Goal: Transaction & Acquisition: Purchase product/service

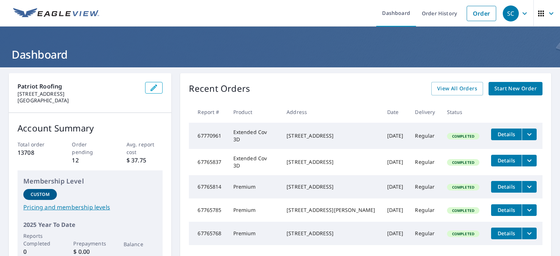
click at [509, 87] on span "Start New Order" at bounding box center [515, 88] width 42 height 9
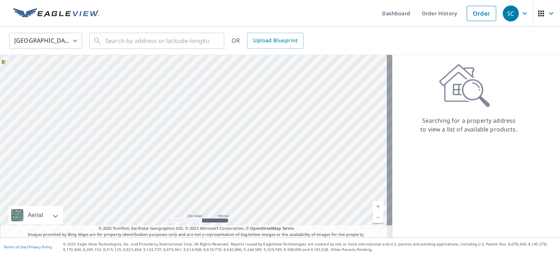
drag, startPoint x: 34, startPoint y: 80, endPoint x: 203, endPoint y: 167, distance: 190.3
click at [203, 167] on div at bounding box center [196, 146] width 392 height 183
click at [150, 106] on div at bounding box center [196, 146] width 392 height 183
drag, startPoint x: 105, startPoint y: 87, endPoint x: 272, endPoint y: 165, distance: 184.7
click at [272, 165] on div at bounding box center [196, 146] width 392 height 183
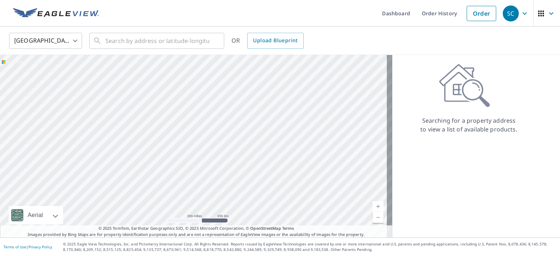
click at [178, 113] on div at bounding box center [196, 146] width 392 height 183
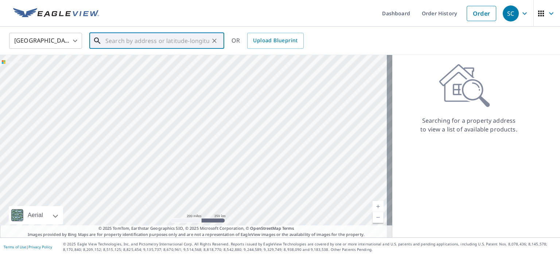
click at [163, 39] on input "text" at bounding box center [157, 41] width 104 height 20
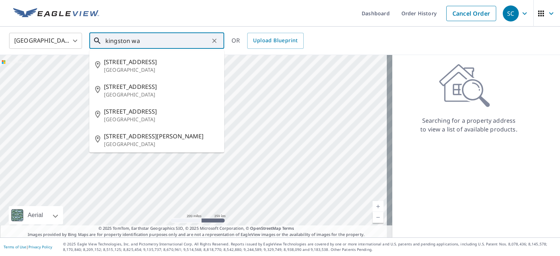
type input "kingston wa"
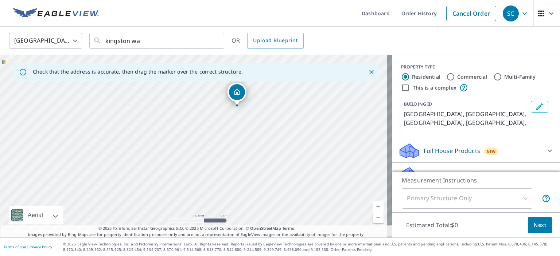
drag, startPoint x: 191, startPoint y: 164, endPoint x: 234, endPoint y: 125, distance: 58.8
click at [234, 125] on div "[GEOGRAPHIC_DATA], [GEOGRAPHIC_DATA] [GEOGRAPHIC_DATA], [GEOGRAPHIC_DATA]" at bounding box center [196, 146] width 392 height 183
drag, startPoint x: 245, startPoint y: 168, endPoint x: 234, endPoint y: 149, distance: 21.7
click at [234, 149] on div "[GEOGRAPHIC_DATA], [GEOGRAPHIC_DATA] [GEOGRAPHIC_DATA], [GEOGRAPHIC_DATA]" at bounding box center [196, 146] width 392 height 183
click at [239, 133] on div "[GEOGRAPHIC_DATA], [GEOGRAPHIC_DATA] [GEOGRAPHIC_DATA], [GEOGRAPHIC_DATA]" at bounding box center [196, 146] width 392 height 183
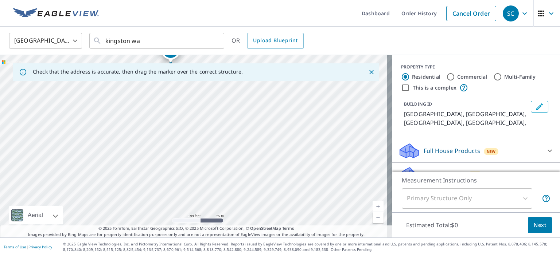
drag, startPoint x: 218, startPoint y: 175, endPoint x: 233, endPoint y: 125, distance: 52.0
click at [233, 125] on div "[GEOGRAPHIC_DATA], [GEOGRAPHIC_DATA] [GEOGRAPHIC_DATA], [GEOGRAPHIC_DATA]" at bounding box center [196, 146] width 392 height 183
drag, startPoint x: 167, startPoint y: 123, endPoint x: 216, endPoint y: 152, distance: 56.7
click at [216, 152] on div "[GEOGRAPHIC_DATA], [GEOGRAPHIC_DATA] [GEOGRAPHIC_DATA], [GEOGRAPHIC_DATA]" at bounding box center [196, 146] width 392 height 183
drag, startPoint x: 199, startPoint y: 155, endPoint x: 133, endPoint y: 133, distance: 69.2
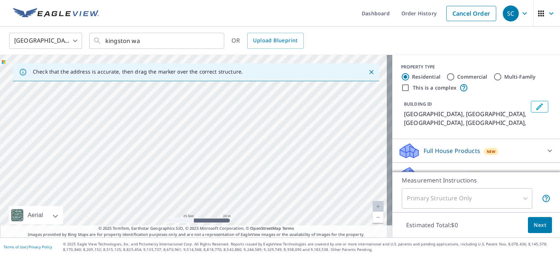
click at [133, 133] on div "[GEOGRAPHIC_DATA], [GEOGRAPHIC_DATA] [GEOGRAPHIC_DATA], [GEOGRAPHIC_DATA]" at bounding box center [196, 146] width 392 height 183
click at [144, 158] on div "[GEOGRAPHIC_DATA], [GEOGRAPHIC_DATA] [GEOGRAPHIC_DATA], [GEOGRAPHIC_DATA]" at bounding box center [196, 146] width 392 height 183
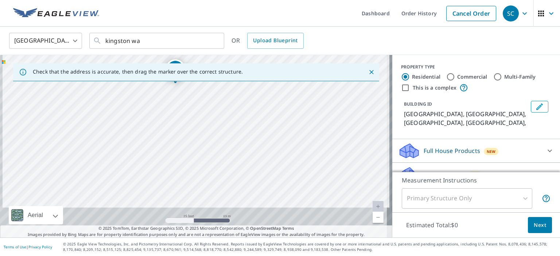
drag, startPoint x: 216, startPoint y: 153, endPoint x: 198, endPoint y: 82, distance: 73.0
click at [198, 82] on div "[GEOGRAPHIC_DATA], [GEOGRAPHIC_DATA] [GEOGRAPHIC_DATA], [GEOGRAPHIC_DATA]" at bounding box center [196, 146] width 392 height 183
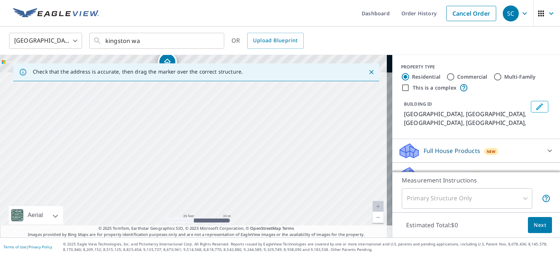
drag, startPoint x: 228, startPoint y: 173, endPoint x: 219, endPoint y: 174, distance: 8.4
click at [219, 174] on div "[GEOGRAPHIC_DATA], [GEOGRAPHIC_DATA] [GEOGRAPHIC_DATA], [GEOGRAPHIC_DATA]" at bounding box center [196, 146] width 392 height 183
drag, startPoint x: 179, startPoint y: 114, endPoint x: 319, endPoint y: 233, distance: 183.1
click at [319, 233] on div "Check that the address is accurate, then drag the marker over the correct struc…" at bounding box center [196, 146] width 392 height 183
click at [194, 79] on div "Check that the address is accurate, then drag the marker over the correct struc…" at bounding box center [196, 72] width 366 height 18
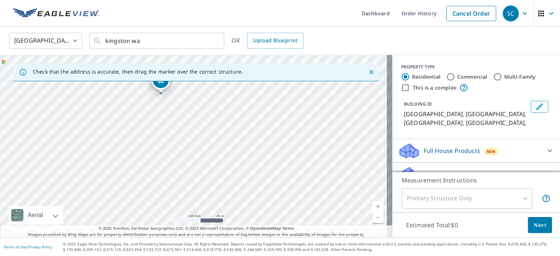
click at [152, 93] on div "[GEOGRAPHIC_DATA], [GEOGRAPHIC_DATA] [GEOGRAPHIC_DATA], [GEOGRAPHIC_DATA]" at bounding box center [196, 146] width 392 height 183
drag, startPoint x: 192, startPoint y: 209, endPoint x: 223, endPoint y: 131, distance: 84.0
click at [223, 131] on div "[GEOGRAPHIC_DATA], [GEOGRAPHIC_DATA] [GEOGRAPHIC_DATA], [GEOGRAPHIC_DATA]" at bounding box center [196, 146] width 392 height 183
click at [223, 106] on div "[GEOGRAPHIC_DATA], [GEOGRAPHIC_DATA] [GEOGRAPHIC_DATA], [GEOGRAPHIC_DATA]" at bounding box center [196, 146] width 392 height 183
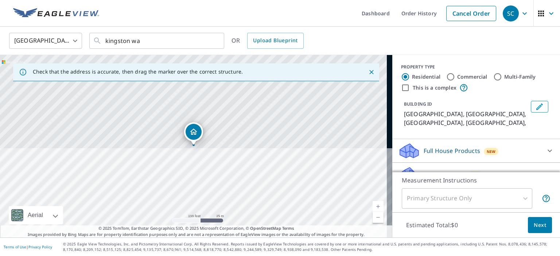
click at [223, 106] on div "[GEOGRAPHIC_DATA], [GEOGRAPHIC_DATA] [GEOGRAPHIC_DATA], [GEOGRAPHIC_DATA]" at bounding box center [196, 146] width 392 height 183
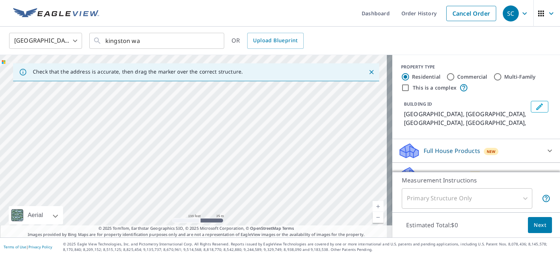
drag, startPoint x: 245, startPoint y: 212, endPoint x: 212, endPoint y: 111, distance: 105.9
click at [212, 111] on div "[GEOGRAPHIC_DATA], [GEOGRAPHIC_DATA] [GEOGRAPHIC_DATA], [GEOGRAPHIC_DATA]" at bounding box center [196, 146] width 392 height 183
click at [374, 207] on link "Current Level 18, Zoom In" at bounding box center [378, 206] width 11 height 11
click at [374, 210] on link "Current Level 19, Zoom In" at bounding box center [378, 206] width 11 height 11
drag, startPoint x: 268, startPoint y: 156, endPoint x: 280, endPoint y: 144, distance: 16.2
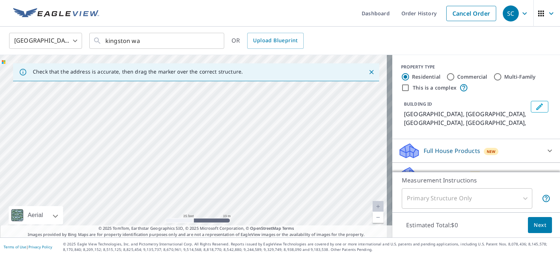
click at [280, 144] on div "[GEOGRAPHIC_DATA], [GEOGRAPHIC_DATA] [GEOGRAPHIC_DATA], [GEOGRAPHIC_DATA]" at bounding box center [196, 146] width 392 height 183
drag, startPoint x: 273, startPoint y: 131, endPoint x: 290, endPoint y: 162, distance: 34.8
click at [290, 162] on div "[GEOGRAPHIC_DATA], [GEOGRAPHIC_DATA] [GEOGRAPHIC_DATA], [GEOGRAPHIC_DATA]" at bounding box center [196, 146] width 392 height 183
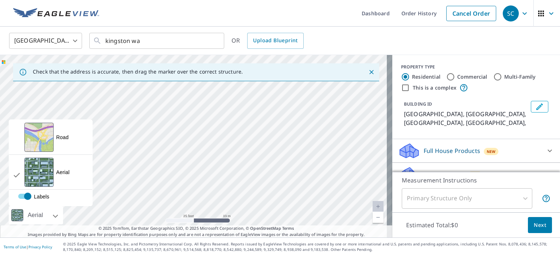
click at [50, 215] on div at bounding box center [47, 215] width 4 height 18
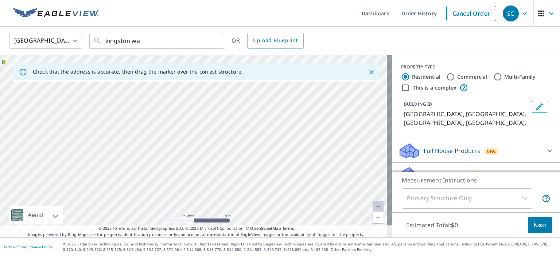
click at [53, 219] on div "Aerial" at bounding box center [36, 215] width 54 height 18
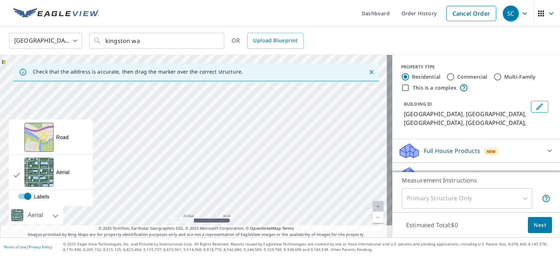
click at [44, 173] on div "View aerial and more..." at bounding box center [38, 172] width 29 height 29
